Goal: Task Accomplishment & Management: Complete application form

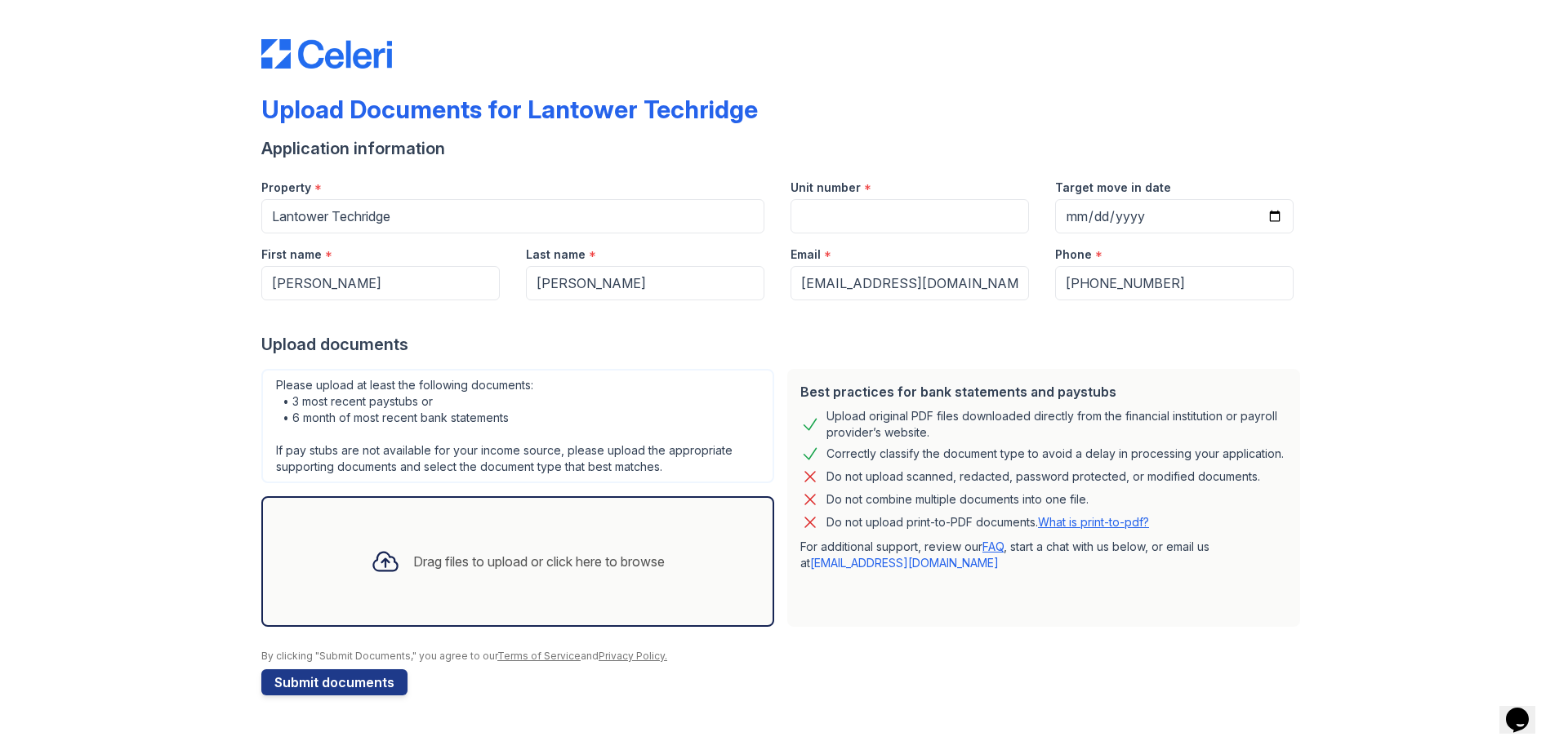
click at [507, 582] on div "Drag files to upload or click here to browse" at bounding box center [517, 562] width 320 height 55
click at [44, 338] on div "Upload Documents for Lantower Techridge Application information Property * Lant…" at bounding box center [784, 364] width 1516 height 728
click at [494, 559] on div "Drag files to upload or click here to browse" at bounding box center [539, 561] width 251 height 20
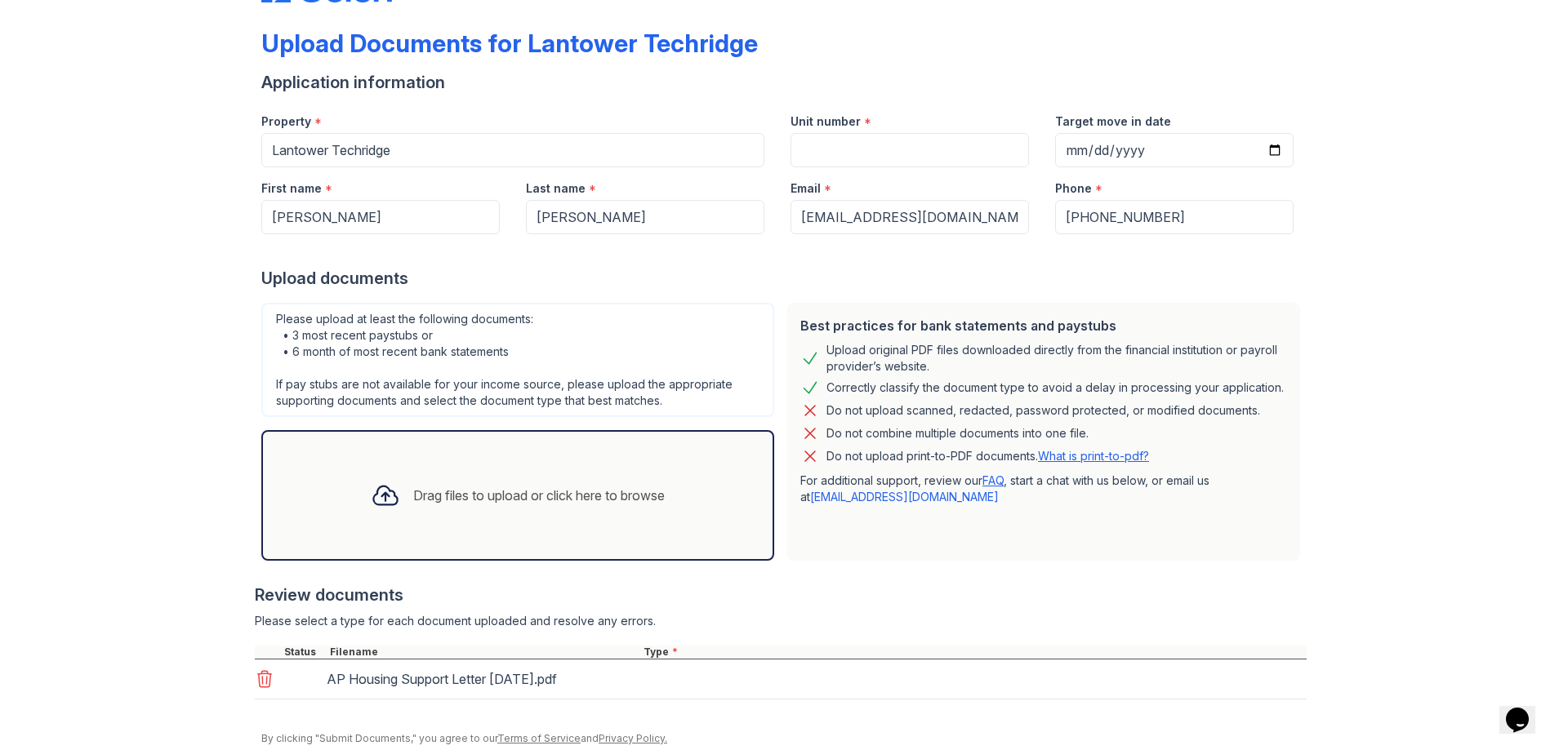
scroll to position [127, 0]
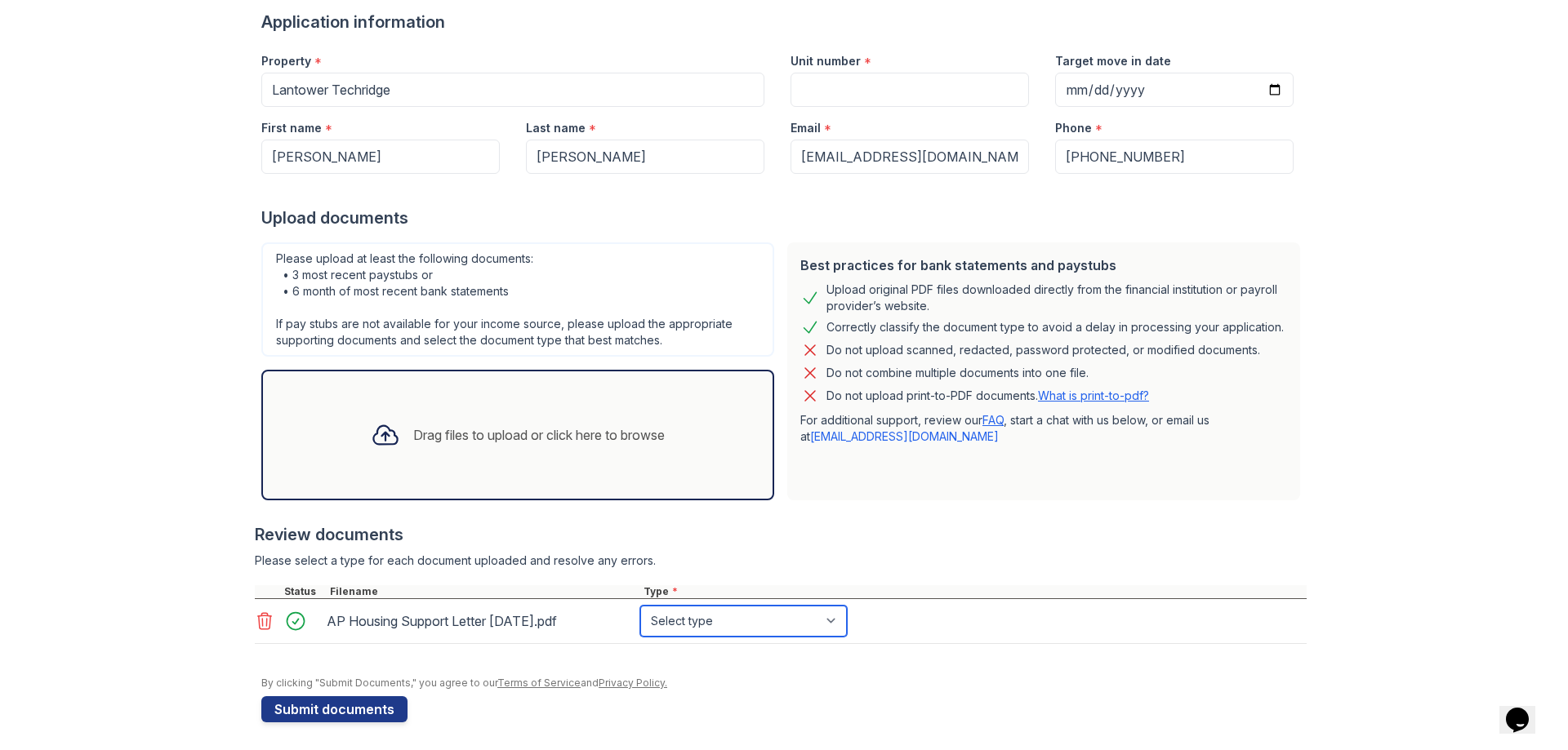
click at [738, 613] on select "Select type Paystub Bank Statement Offer Letter Tax Documents Benefit Award Let…" at bounding box center [743, 621] width 206 height 31
select select "benefit_award_letter"
click at [641, 606] on select "Select type Paystub Bank Statement Offer Letter Tax Documents Benefit Award Let…" at bounding box center [743, 621] width 206 height 31
click at [979, 579] on div at bounding box center [781, 577] width 1052 height 16
drag, startPoint x: 522, startPoint y: 743, endPoint x: 326, endPoint y: 811, distance: 207.5
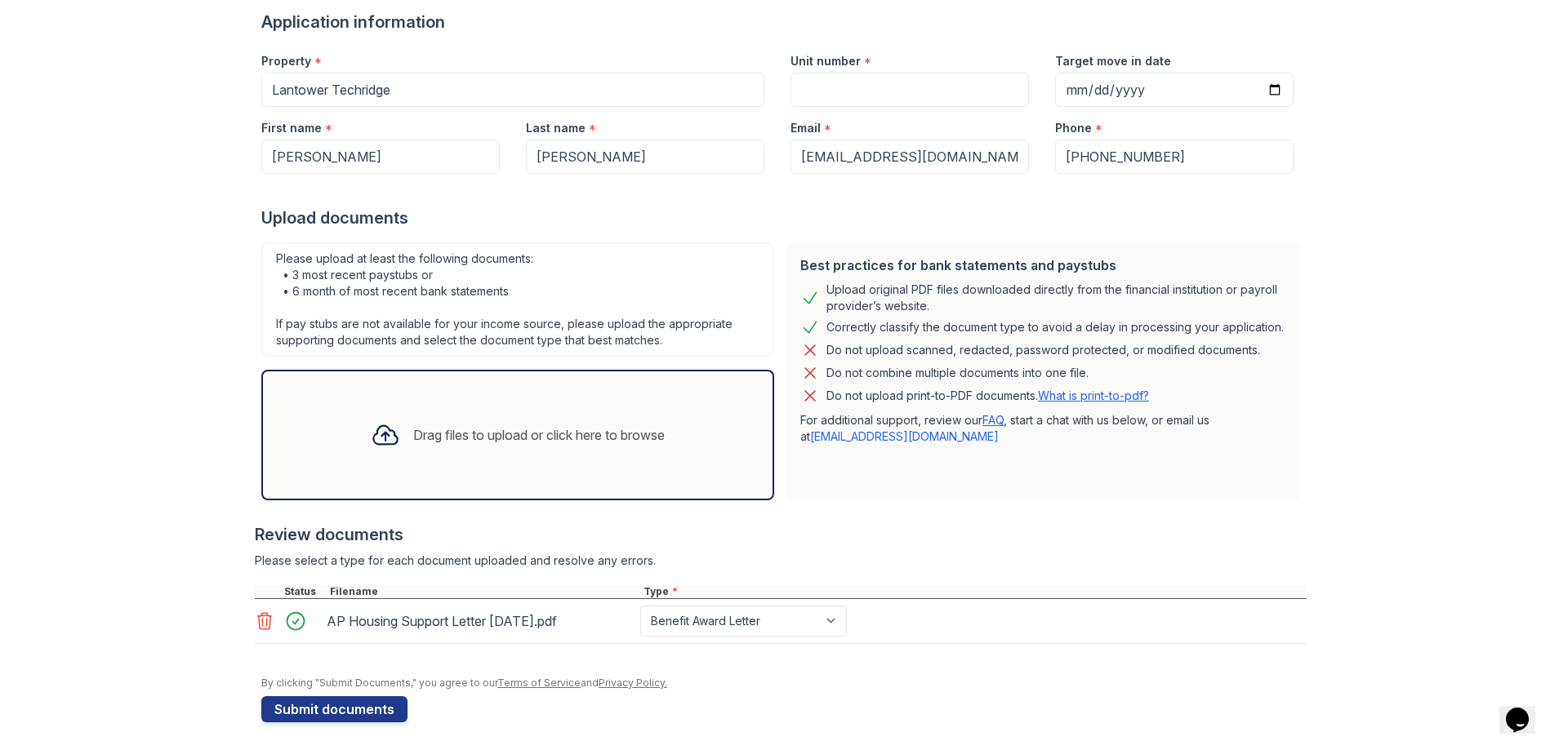
drag, startPoint x: 326, startPoint y: 811, endPoint x: 128, endPoint y: 672, distance: 241.9
click at [128, 672] on div "Upload Documents for Lantower Techridge Application information Property * Lant…" at bounding box center [784, 314] width 1516 height 882
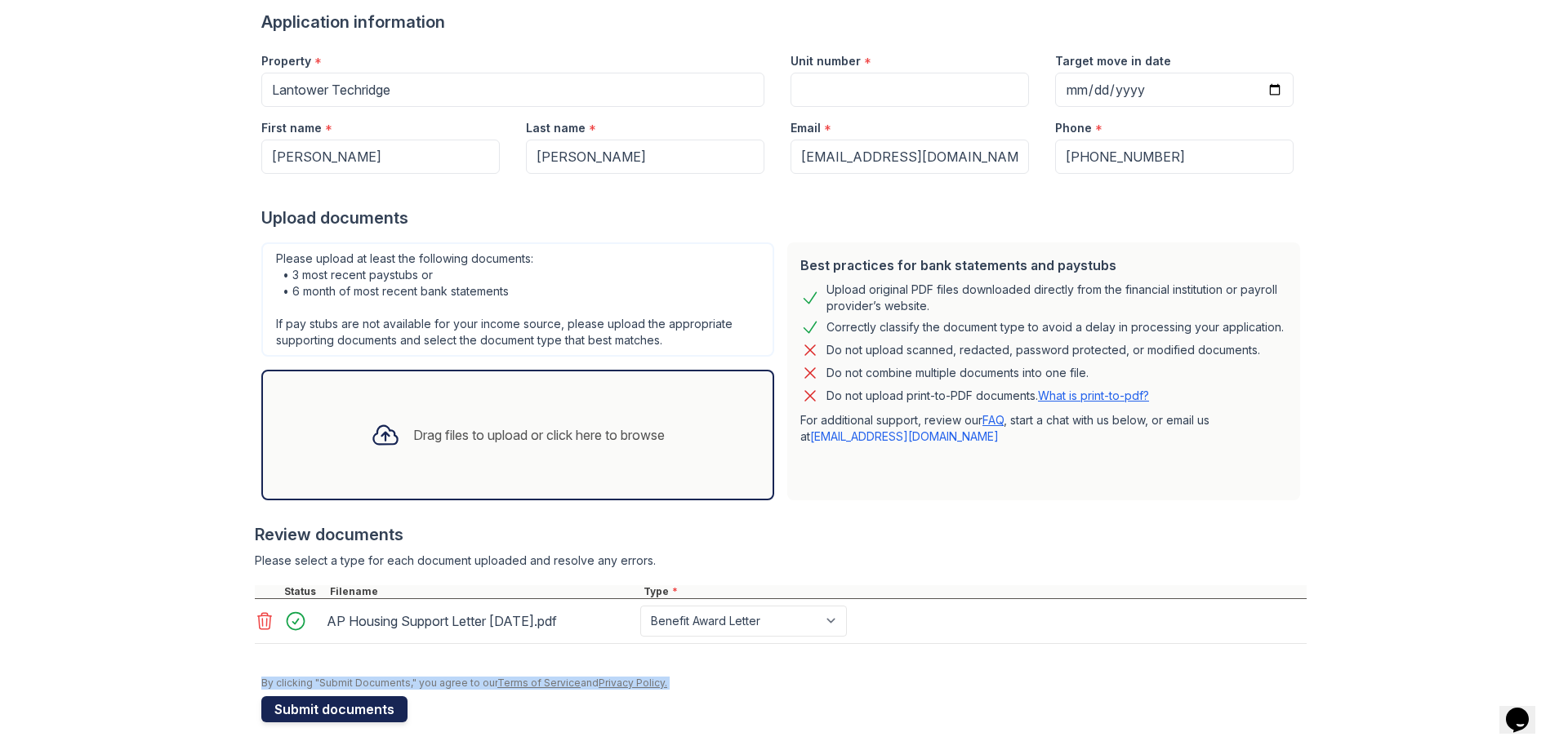
click at [320, 711] on button "Submit documents" at bounding box center [334, 709] width 146 height 26
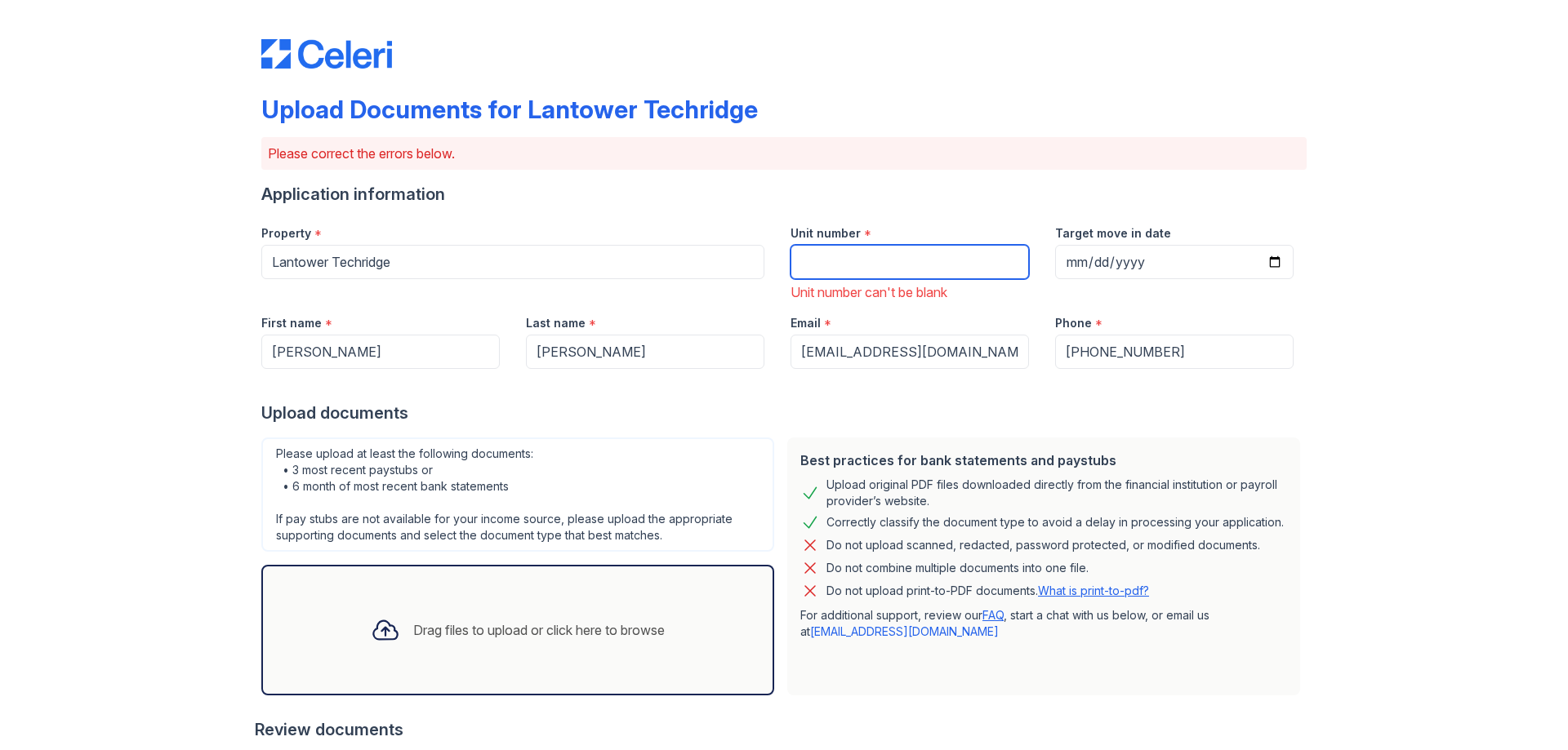
click at [914, 265] on input "Unit number" at bounding box center [910, 262] width 238 height 35
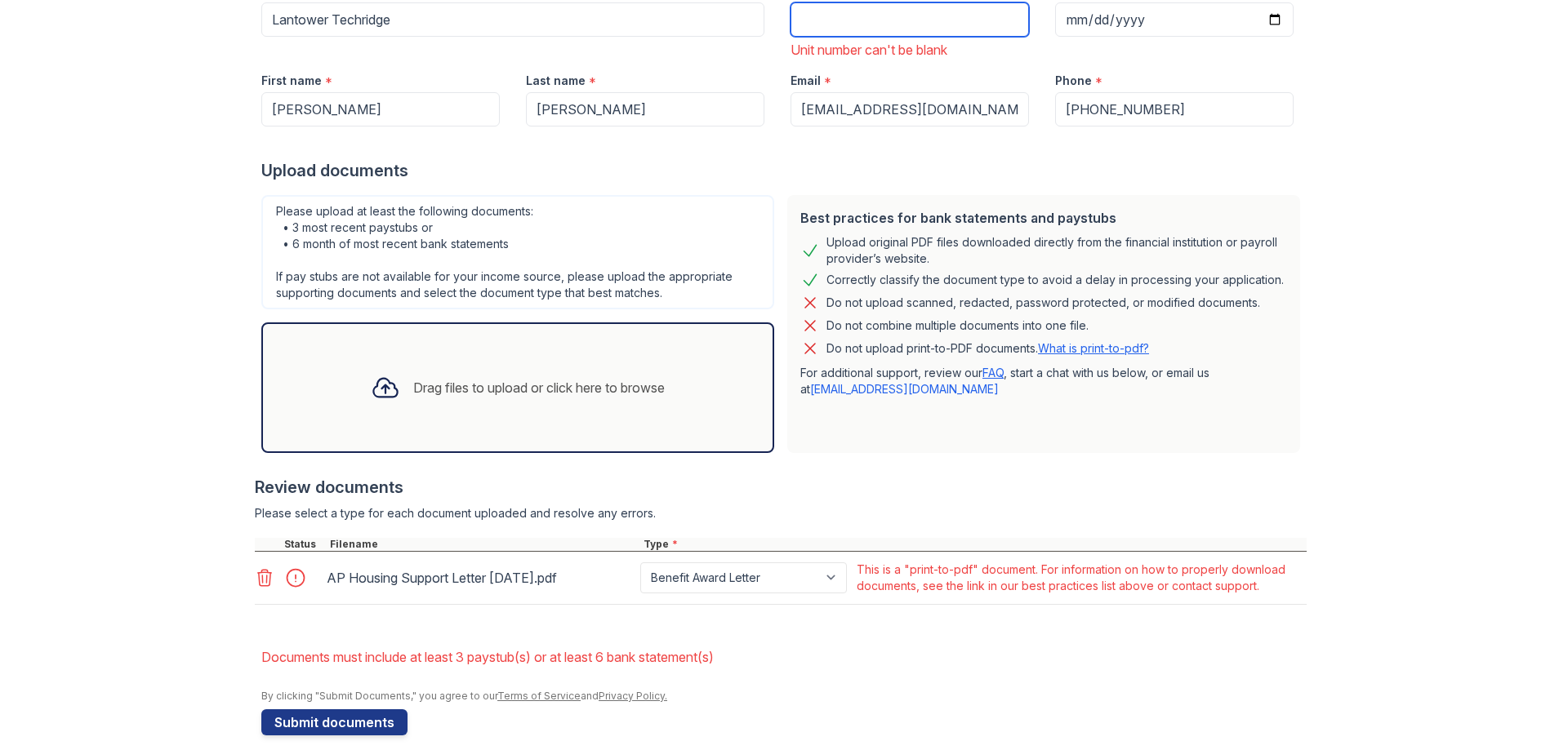
scroll to position [261, 0]
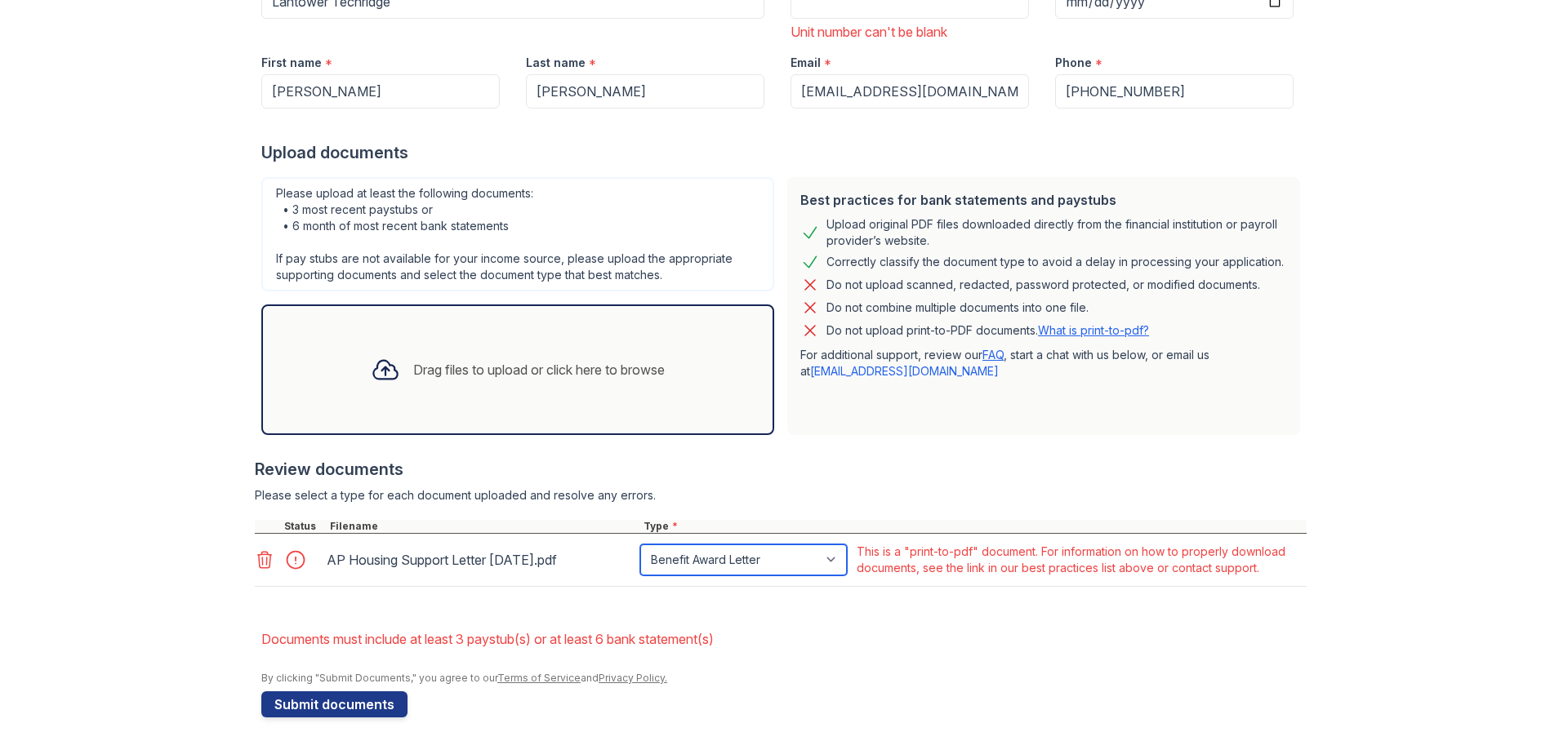
click at [805, 563] on select "Paystub Bank Statement Offer Letter Tax Documents Benefit Award Letter Investme…" at bounding box center [743, 560] width 206 height 31
select select "other"
click at [641, 545] on select "Paystub Bank Statement Offer Letter Tax Documents Benefit Award Letter Investme…" at bounding box center [743, 560] width 206 height 31
click at [941, 610] on form "Application information Property * Lantower Techridge Unit number * Unit number…" at bounding box center [784, 319] width 1046 height 795
click at [1094, 330] on link "What is print-to-pdf?" at bounding box center [1093, 331] width 111 height 14
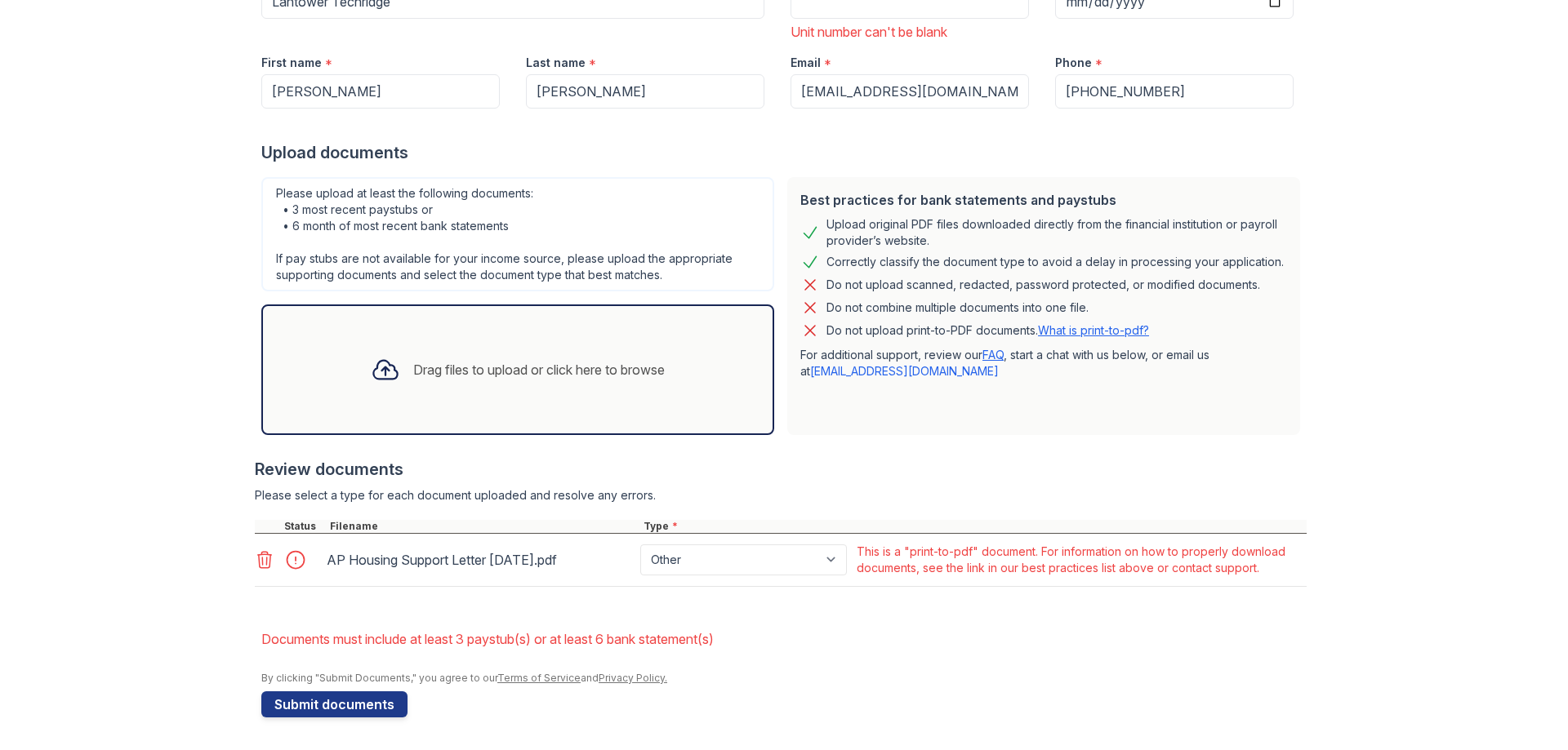
click at [1046, 674] on div "By clicking "Submit Documents," you agree to our Terms of Service and Privacy P…" at bounding box center [784, 678] width 1046 height 13
click at [1423, 357] on div "Upload Documents for Lantower Techridge Please correct the errors below. Applic…" at bounding box center [784, 244] width 1516 height 1011
click at [258, 560] on icon at bounding box center [265, 559] width 14 height 16
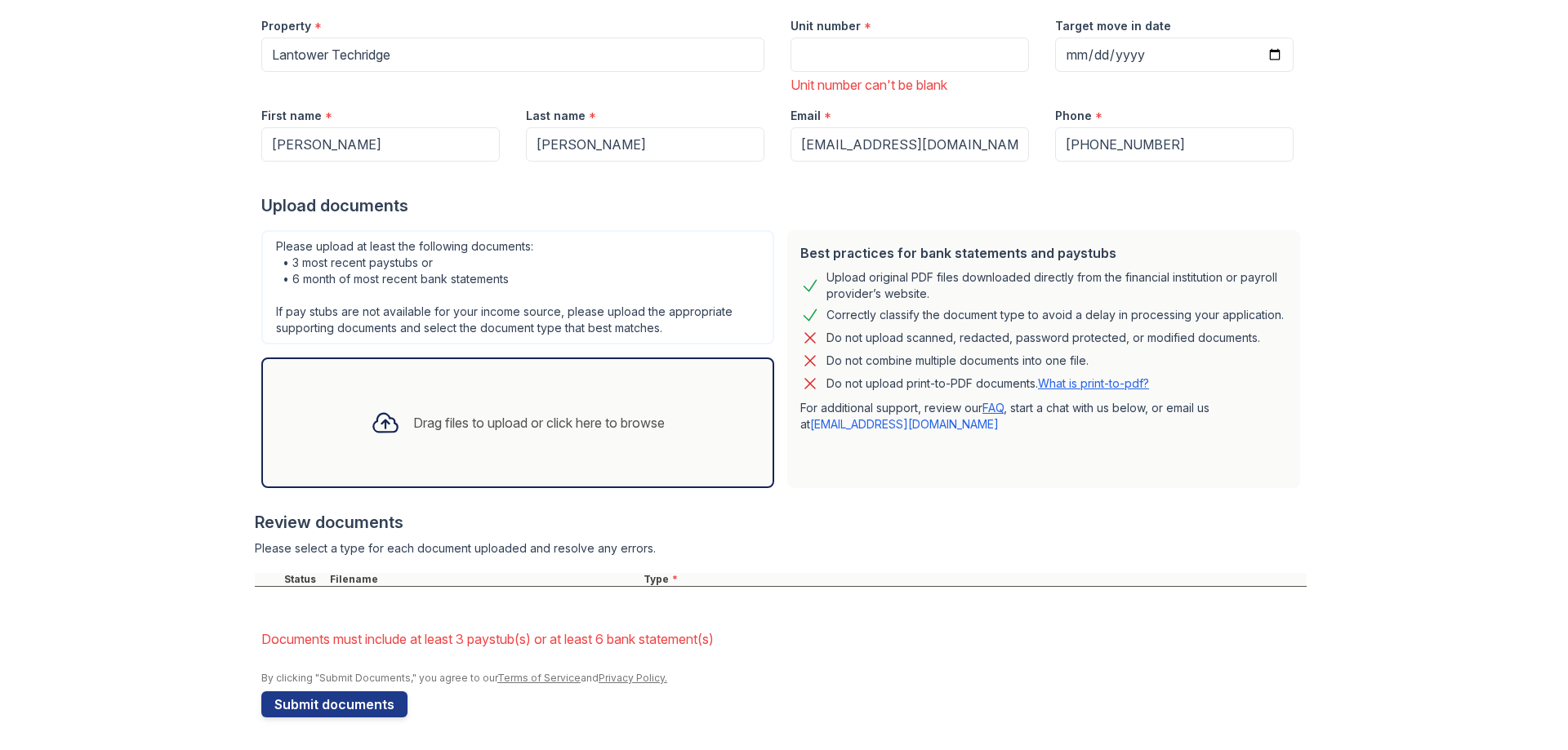
click at [506, 416] on div "Drag files to upload or click here to browse" at bounding box center [539, 423] width 251 height 20
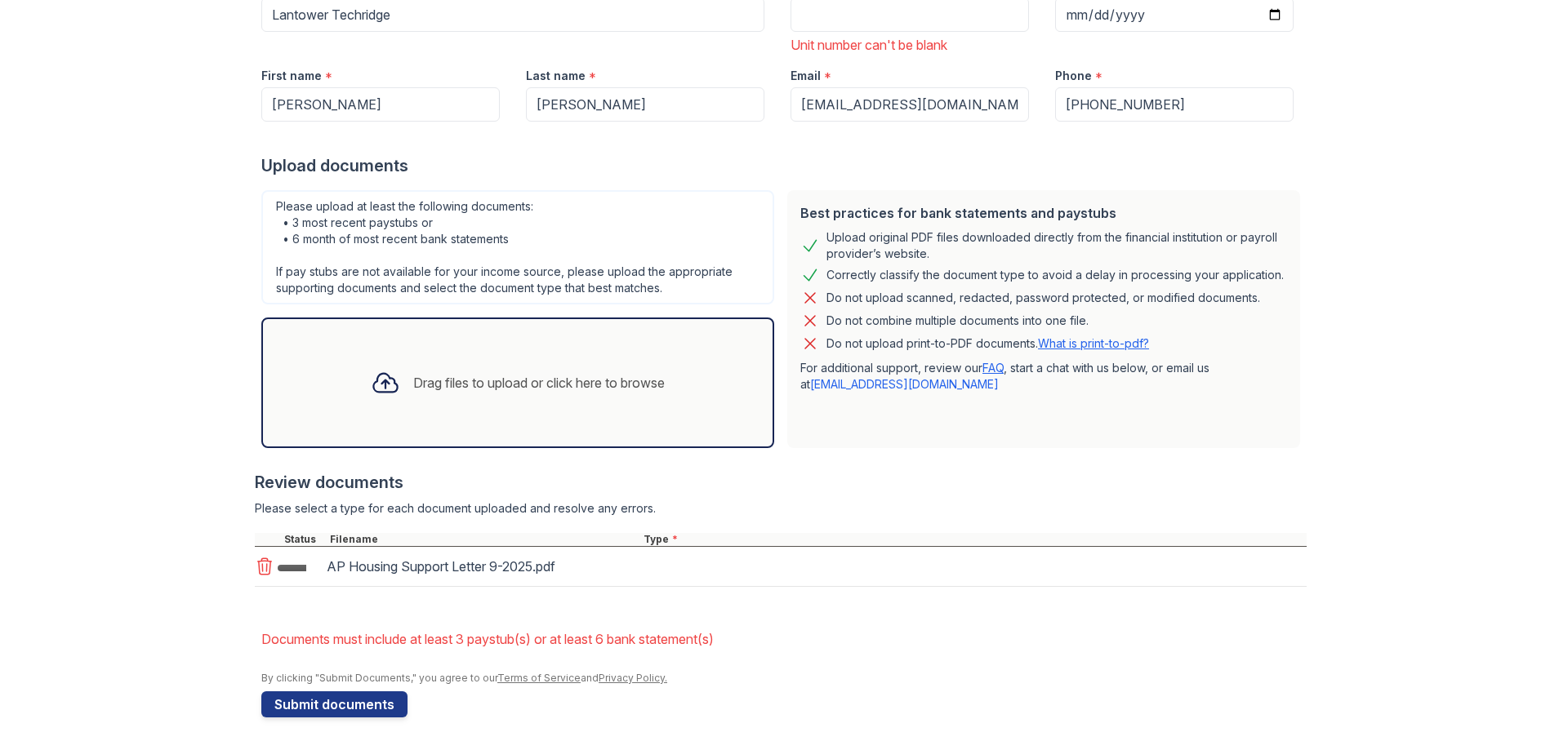
scroll to position [252, 0]
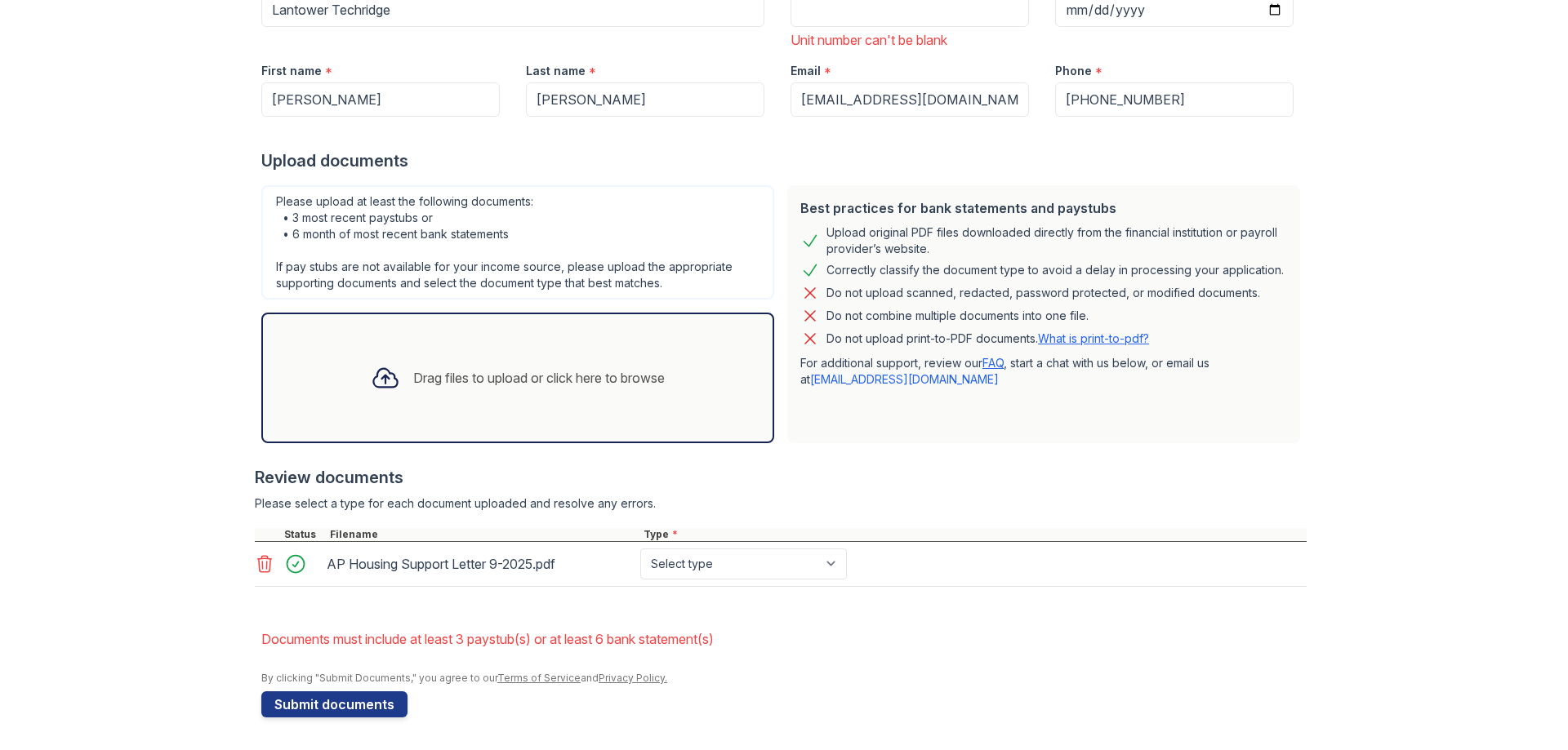
click at [724, 580] on div "AP Housing Support Letter 9-2025.pdf Select type Paystub Bank Statement Offer L…" at bounding box center [781, 564] width 1052 height 45
click at [727, 563] on select "Select type Paystub Bank Statement Offer Letter Tax Documents Benefit Award Let…" at bounding box center [743, 564] width 206 height 31
select select "other"
click at [641, 549] on select "Select type Paystub Bank Statement Offer Letter Tax Documents Benefit Award Let…" at bounding box center [743, 564] width 206 height 31
click at [973, 593] on div at bounding box center [781, 595] width 1052 height 16
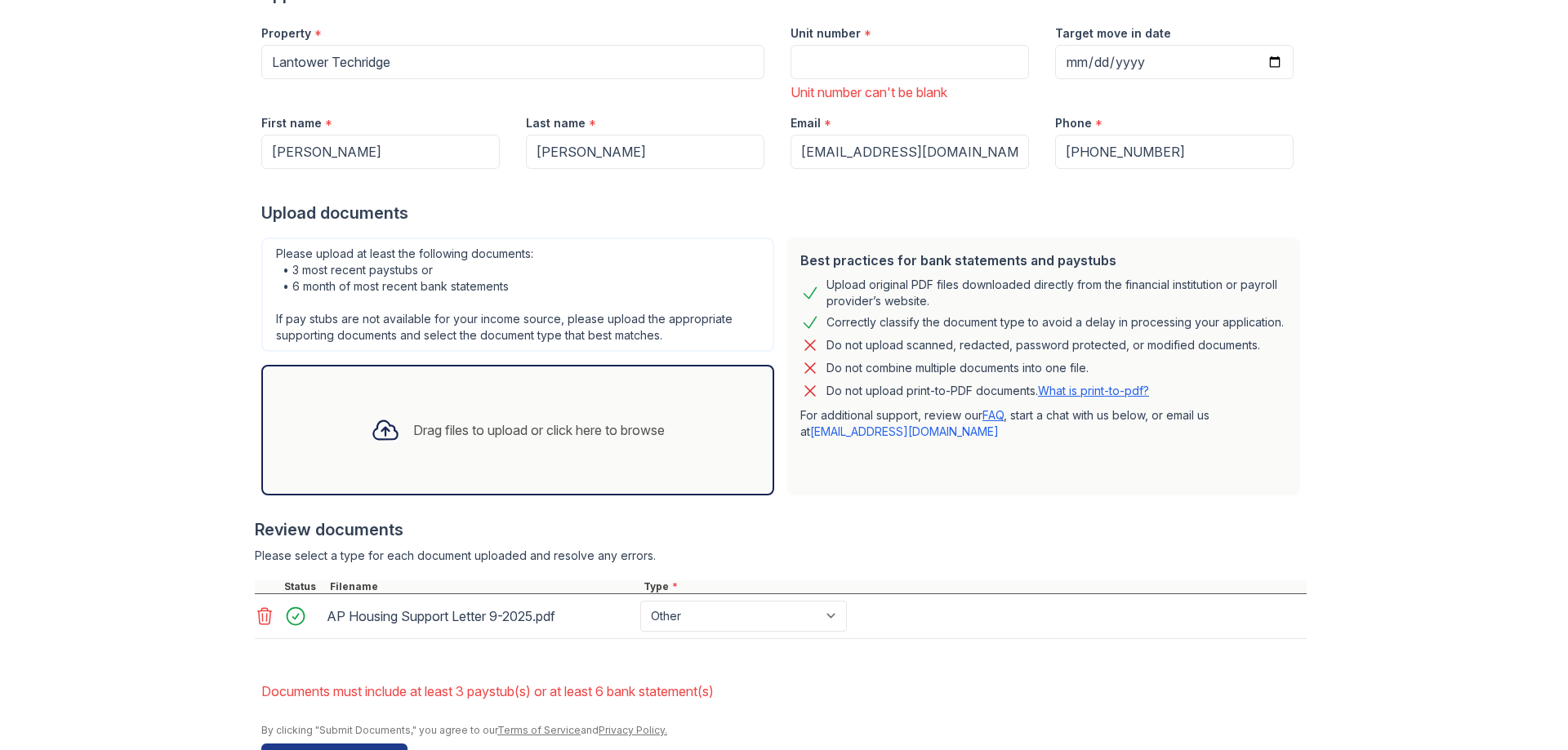
scroll to position [171, 0]
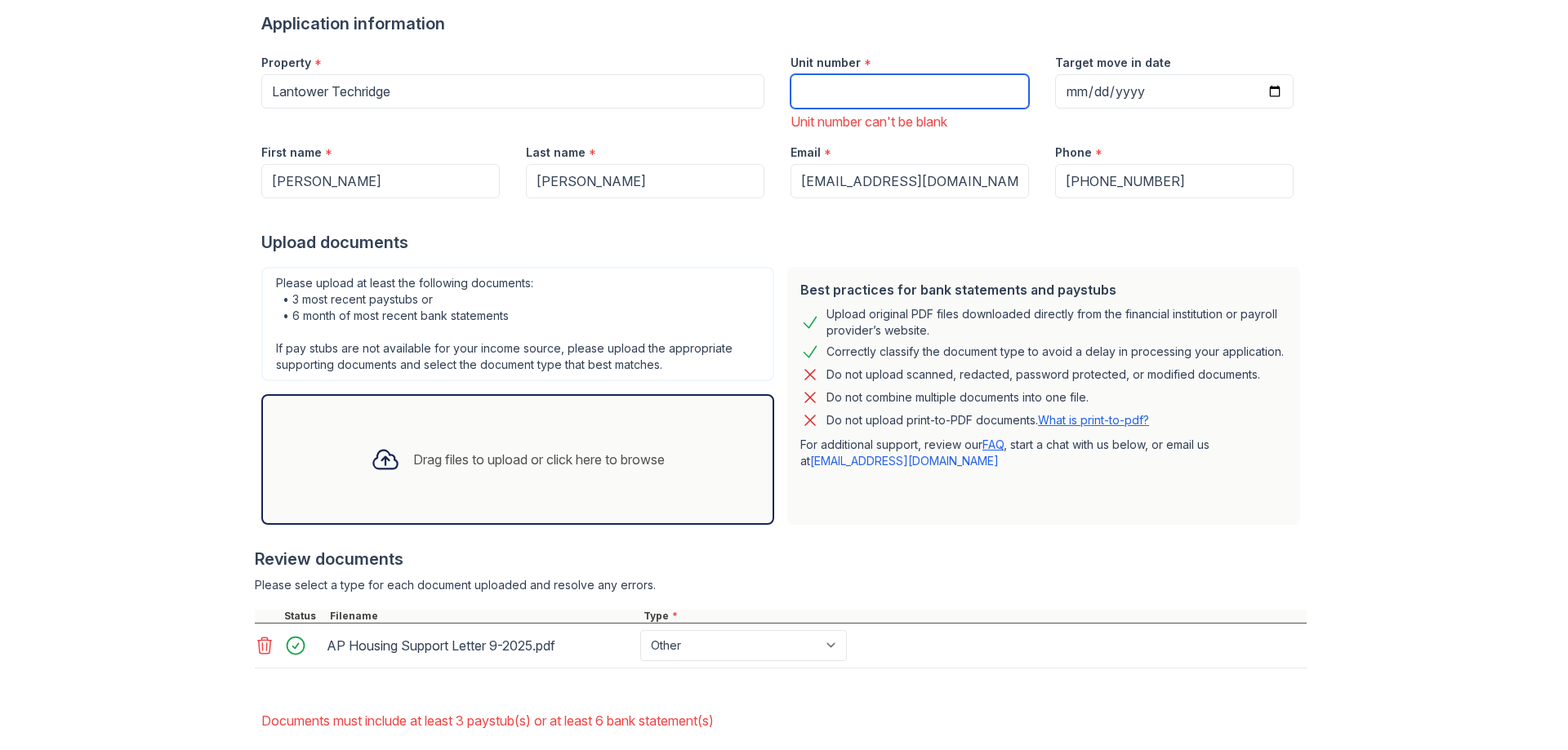
click at [831, 103] on input "Unit number" at bounding box center [910, 91] width 238 height 35
click at [920, 100] on input "0" at bounding box center [910, 91] width 238 height 35
type input "011"
click at [920, 90] on input "011" at bounding box center [910, 91] width 238 height 35
click at [712, 97] on div "Property * Lantower Techridge Unit number * 011 Unit number can't be blank Targ…" at bounding box center [778, 86] width 1059 height 90
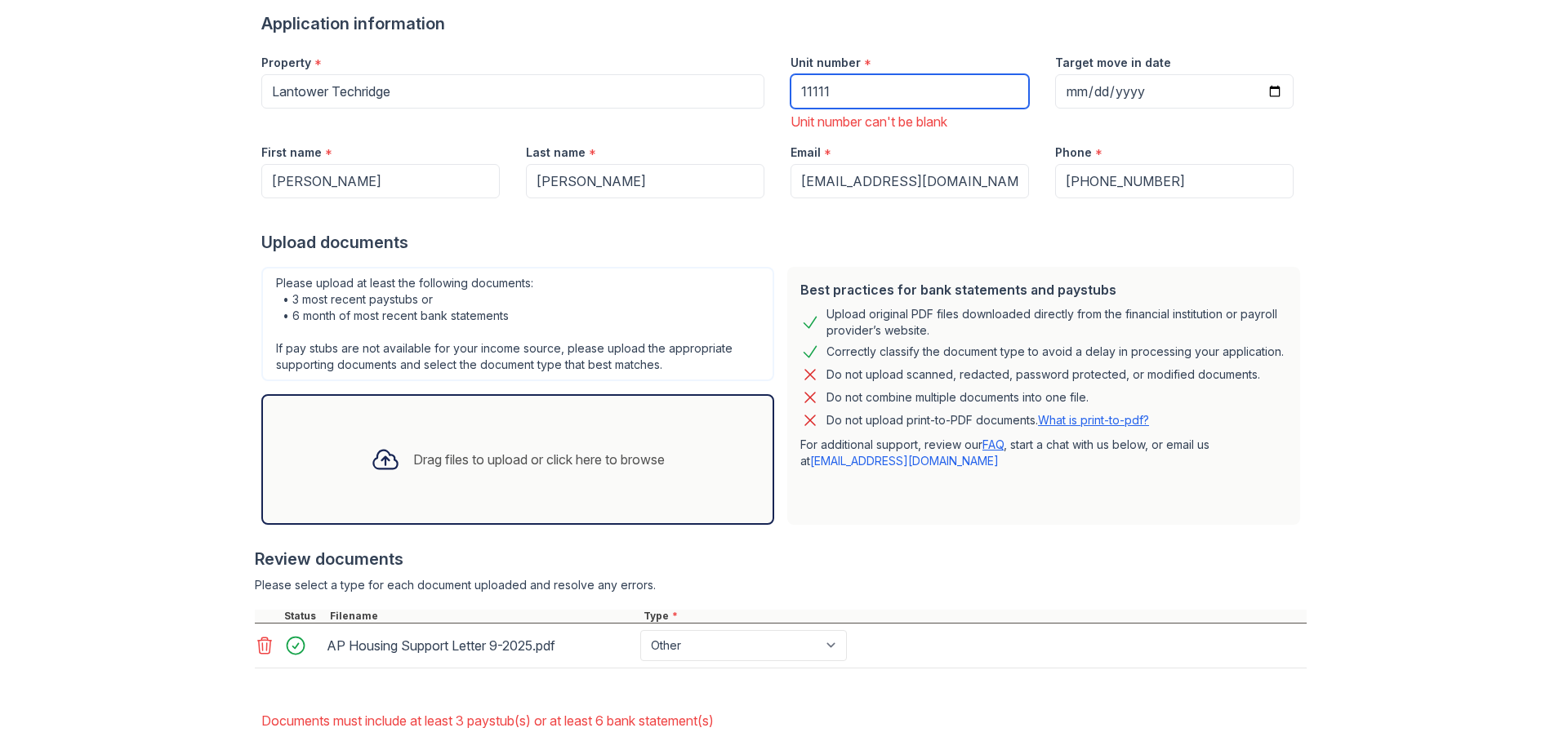
type input "11111"
click at [879, 98] on input "11111" at bounding box center [910, 91] width 238 height 35
click at [885, 91] on input "Unit number" at bounding box center [910, 91] width 238 height 35
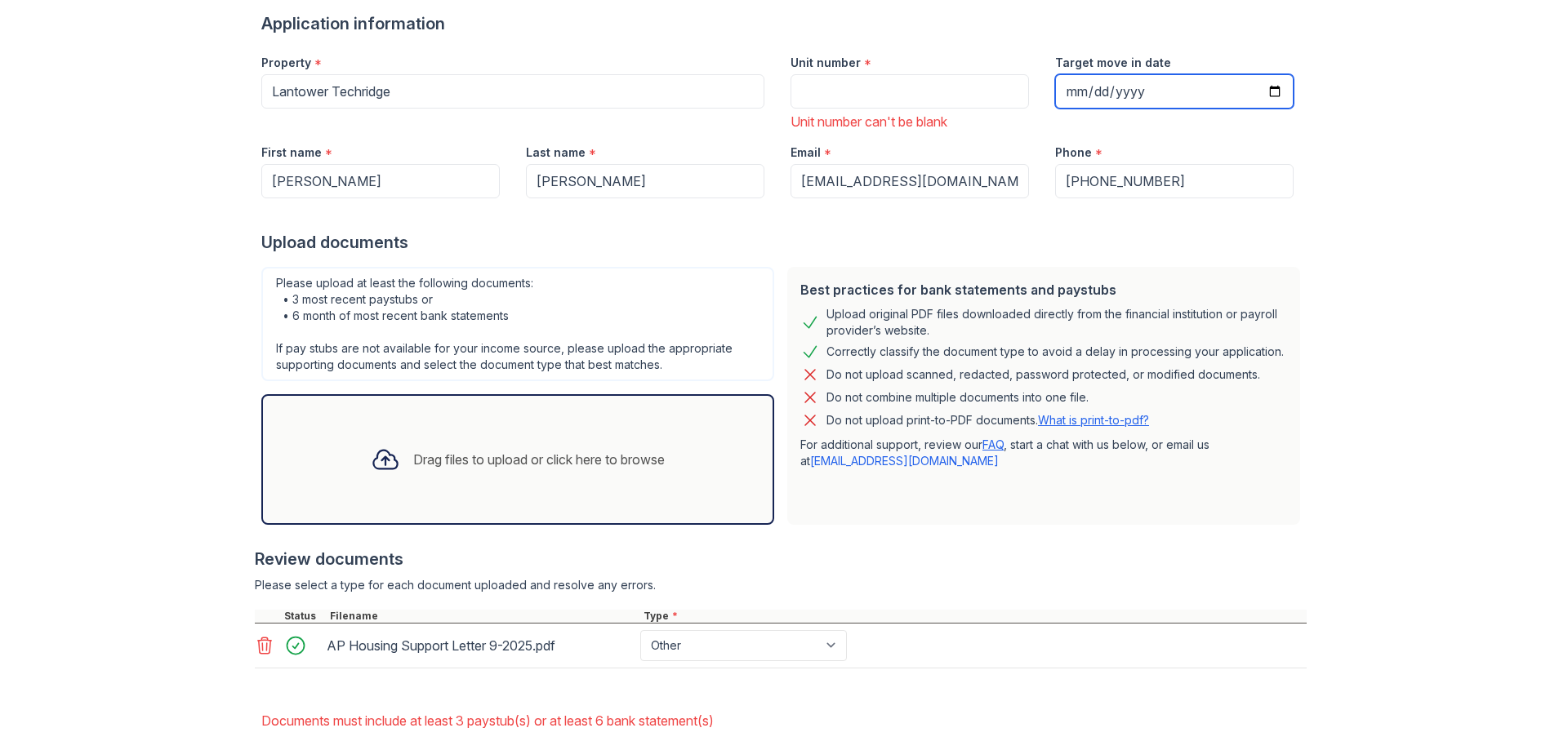
click at [1268, 83] on input "Target move in date" at bounding box center [1174, 91] width 238 height 35
type input "[DATE]"
click at [1353, 195] on div "Upload Documents for Lantower Techridge Please correct the errors below. Applic…" at bounding box center [784, 331] width 1516 height 1003
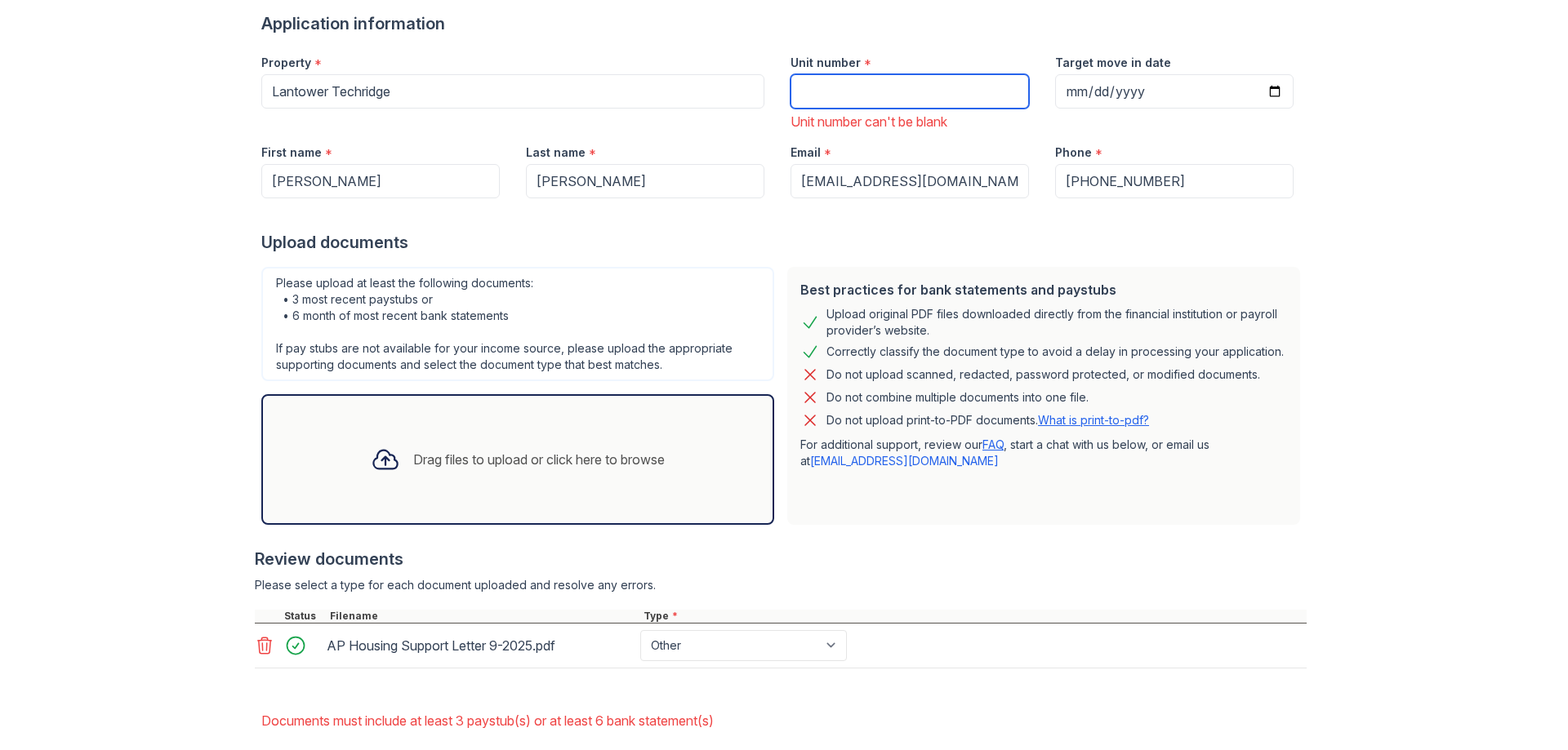
click at [983, 94] on input "Unit number" at bounding box center [910, 91] width 238 height 35
type input "a"
drag, startPoint x: 983, startPoint y: 94, endPoint x: 776, endPoint y: 98, distance: 207.0
click at [778, 98] on div "Unit number * a Unit number can't be blank" at bounding box center [910, 86] width 264 height 90
click at [1391, 255] on div "Upload Documents for Lantower Techridge Please correct the errors below. Applic…" at bounding box center [784, 331] width 1516 height 1003
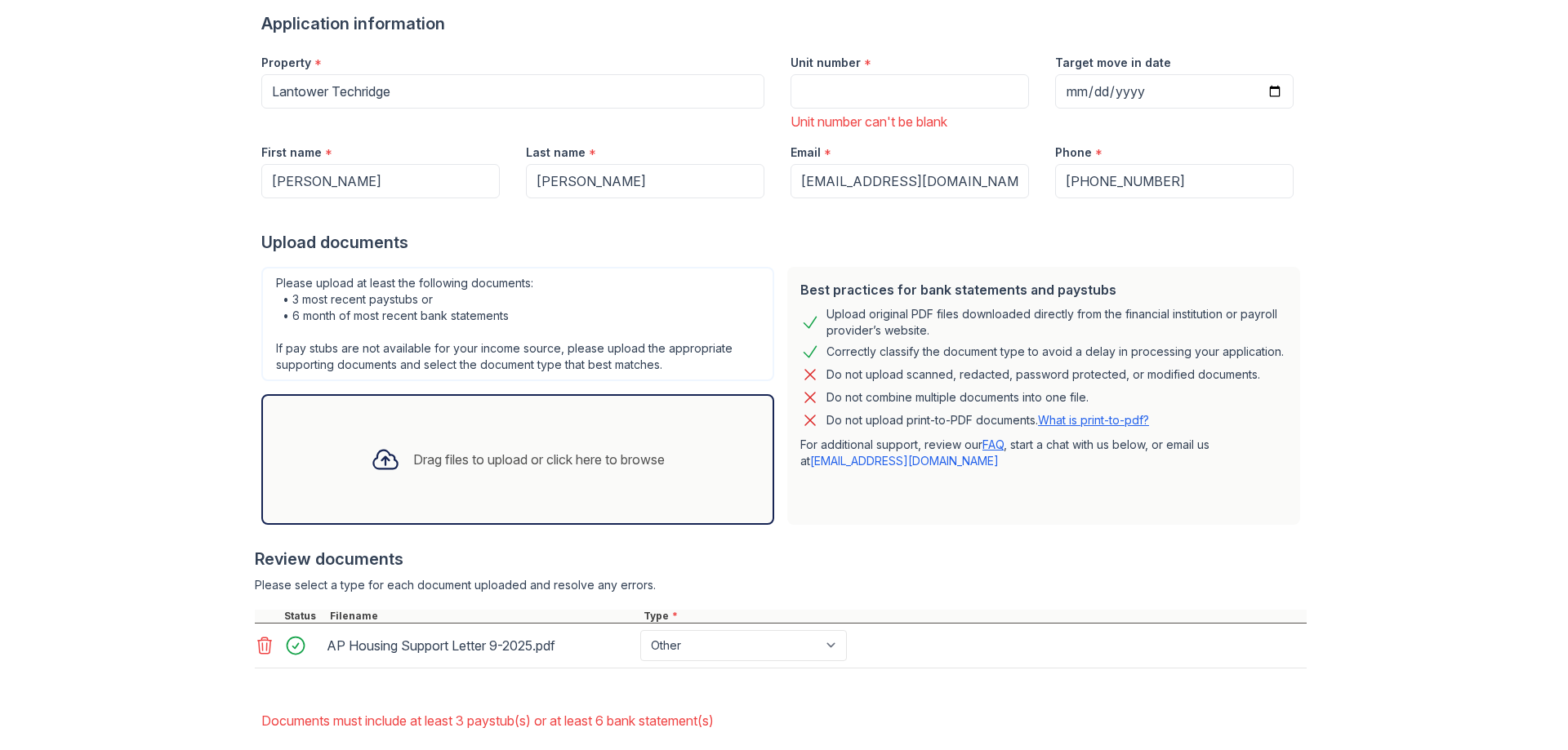
scroll to position [252, 0]
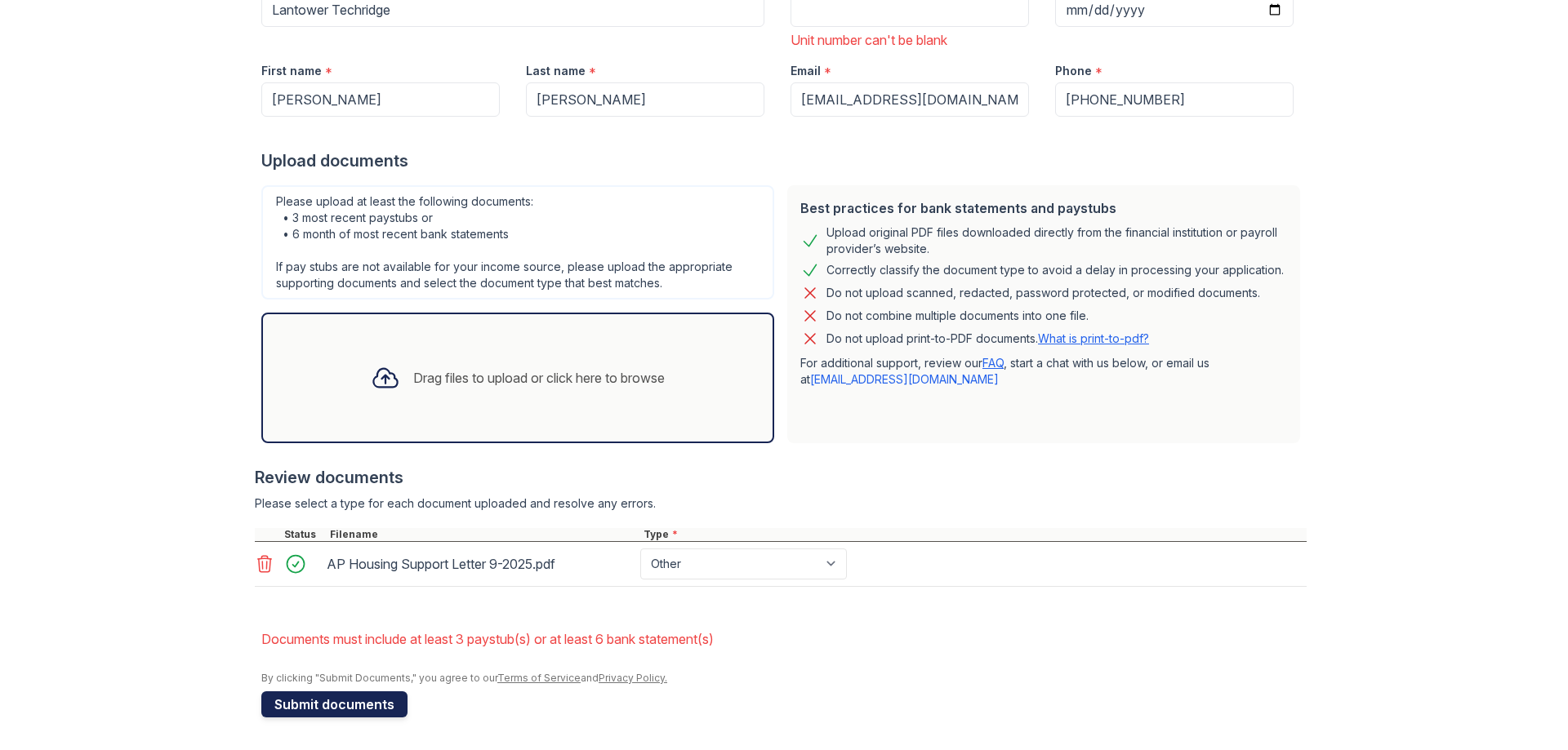
click at [370, 703] on button "Submit documents" at bounding box center [334, 704] width 146 height 26
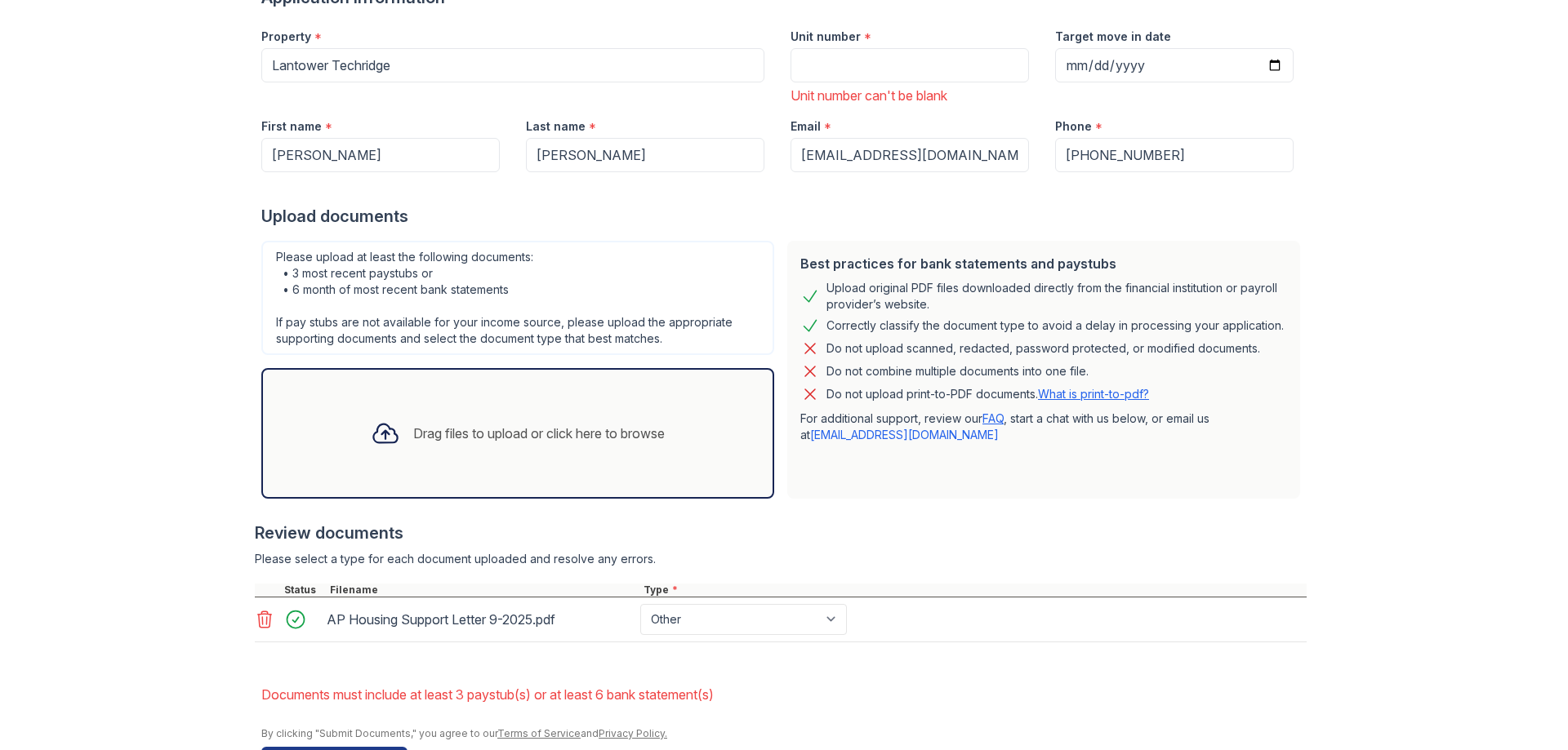
scroll to position [245, 0]
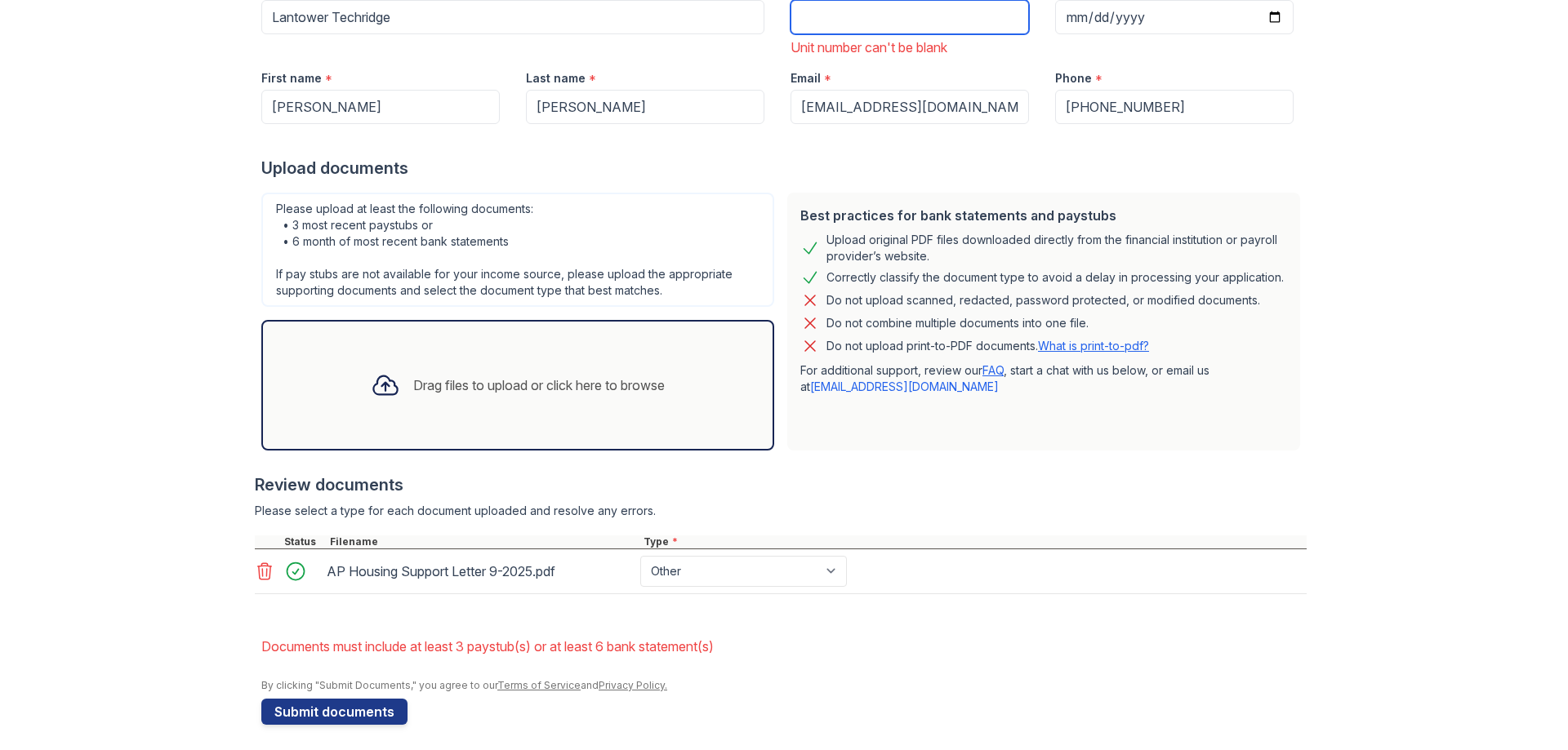
click at [899, 28] on input "Unit number" at bounding box center [910, 17] width 238 height 35
type input "1"
click at [318, 721] on button "Submit documents" at bounding box center [334, 712] width 146 height 26
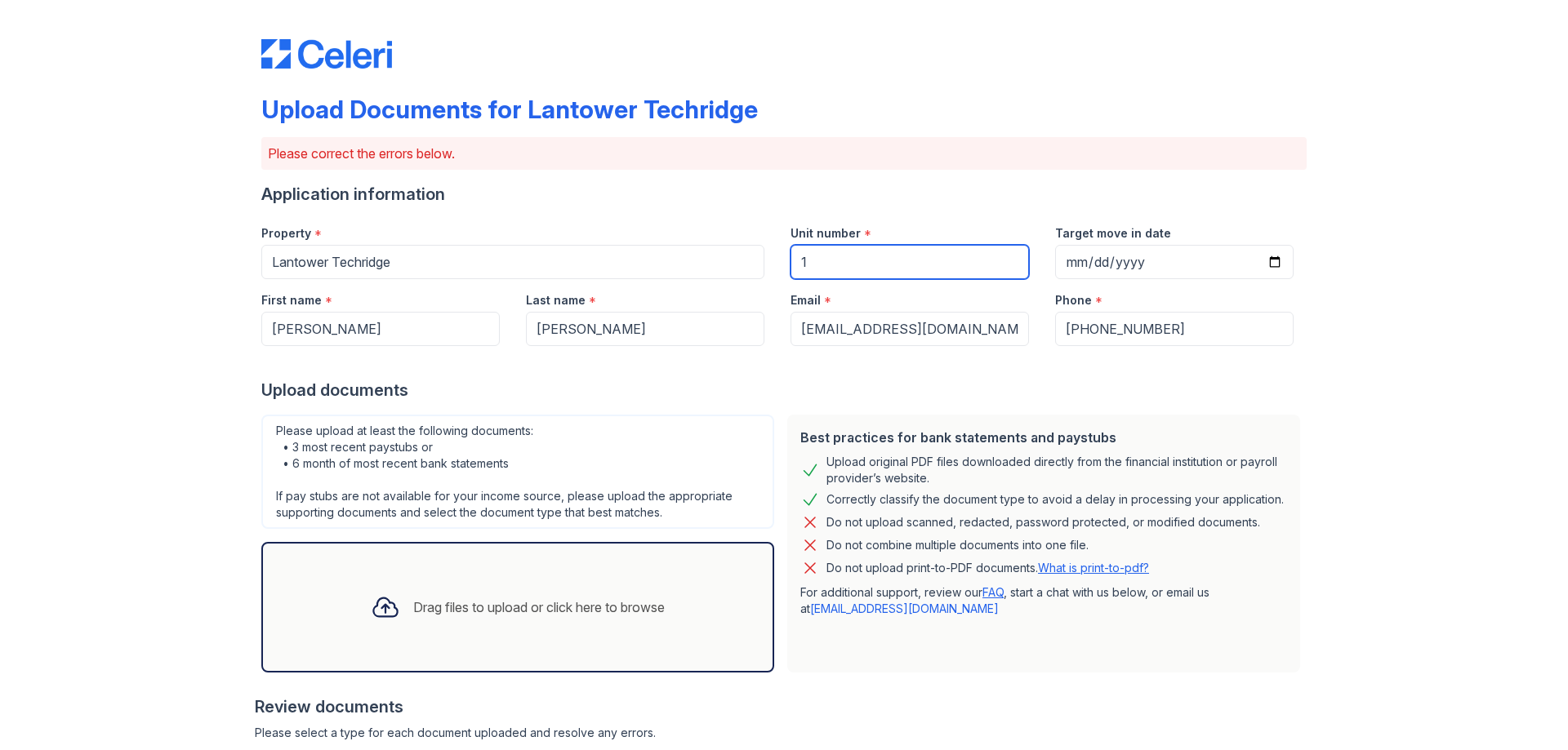
click at [948, 268] on input "1" at bounding box center [910, 262] width 238 height 35
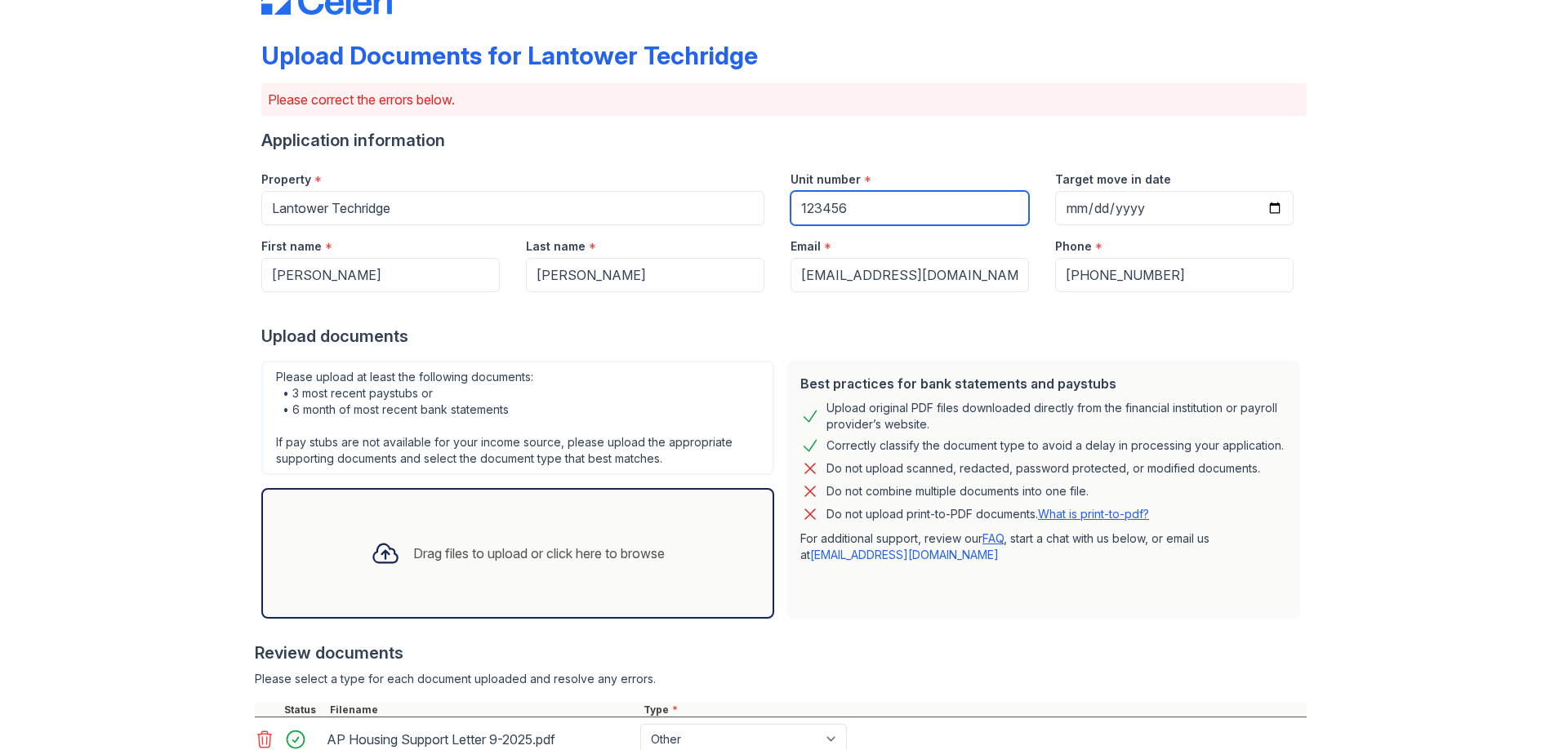
scroll to position [230, 0]
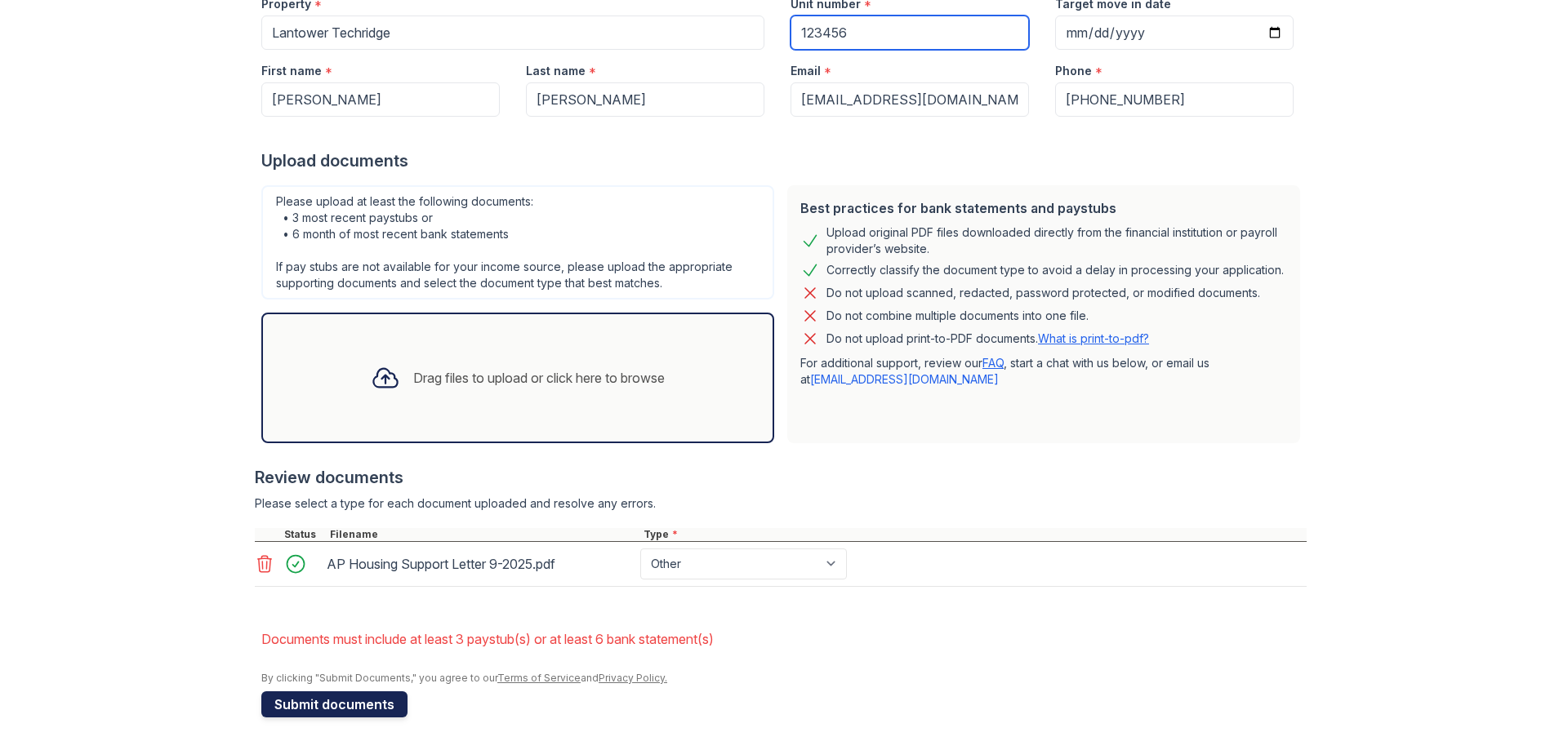
type input "123456"
click at [345, 704] on button "Submit documents" at bounding box center [334, 704] width 146 height 26
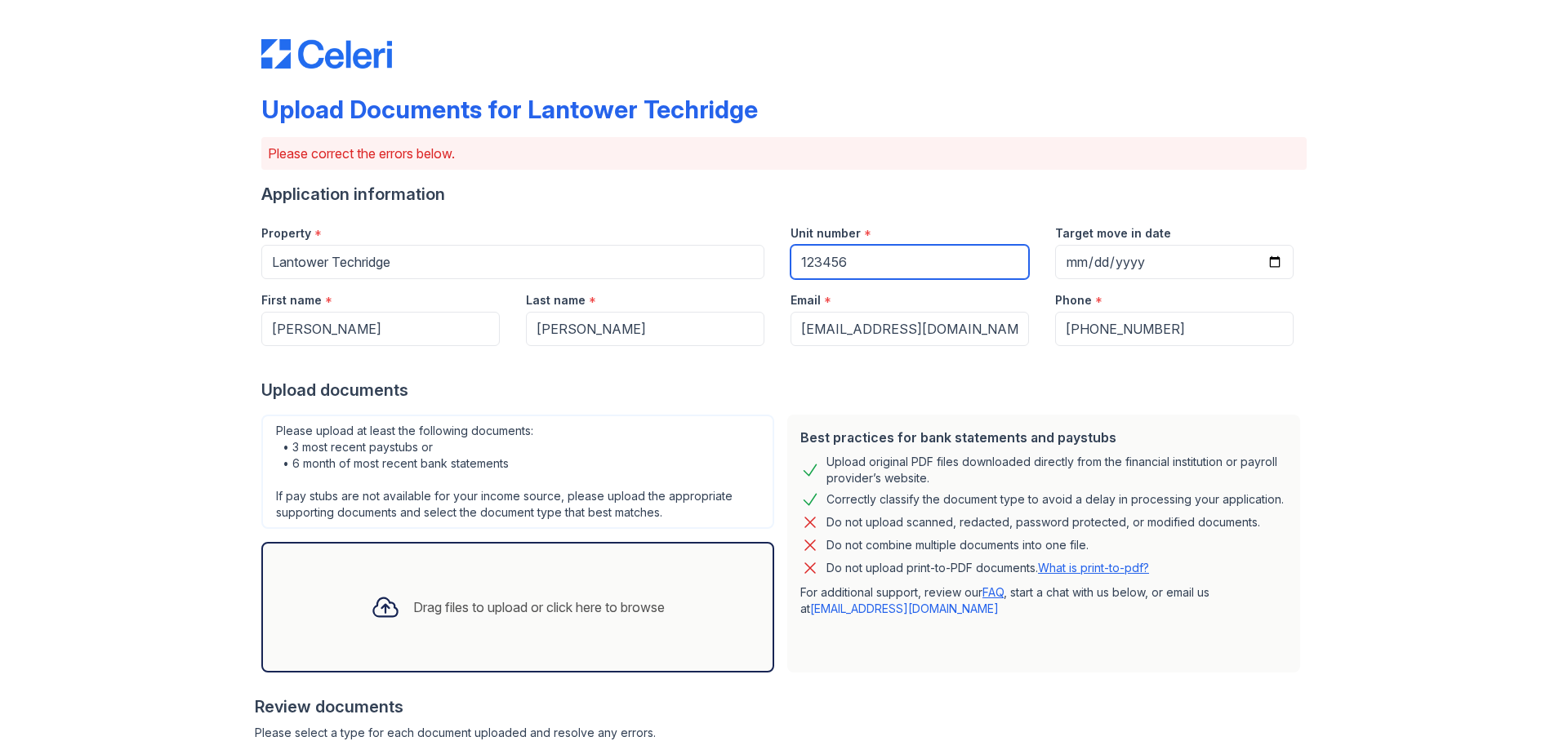
click at [993, 262] on input "123456" at bounding box center [910, 262] width 238 height 35
